Goal: Register for event/course

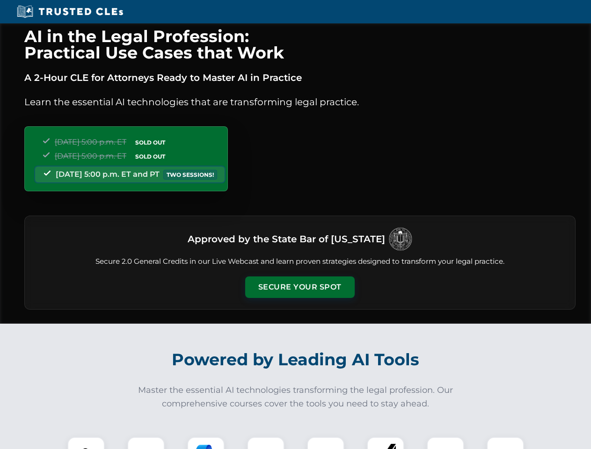
click at [299, 287] on button "Secure Your Spot" at bounding box center [299, 288] width 109 height 22
click at [86, 443] on img at bounding box center [86, 455] width 27 height 27
